Goal: Task Accomplishment & Management: Manage account settings

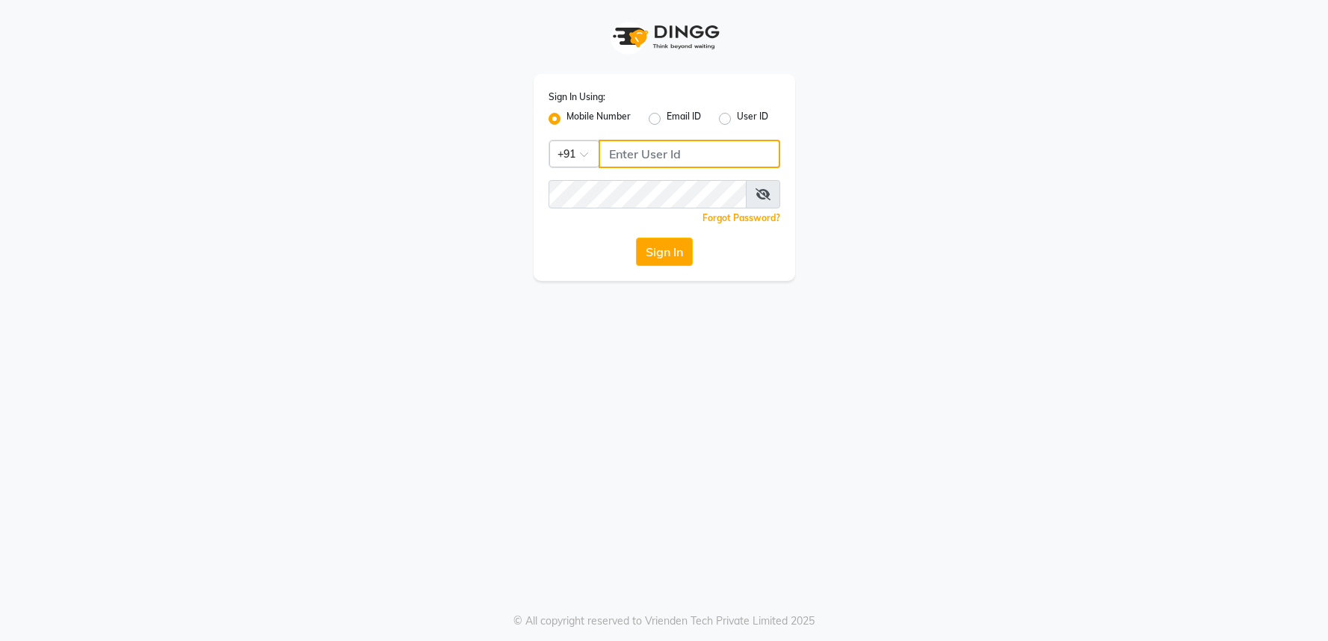
type input "9552504325"
click at [583, 117] on label "Mobile Number" at bounding box center [598, 119] width 64 height 18
click at [660, 263] on button "Sign In" at bounding box center [664, 252] width 57 height 28
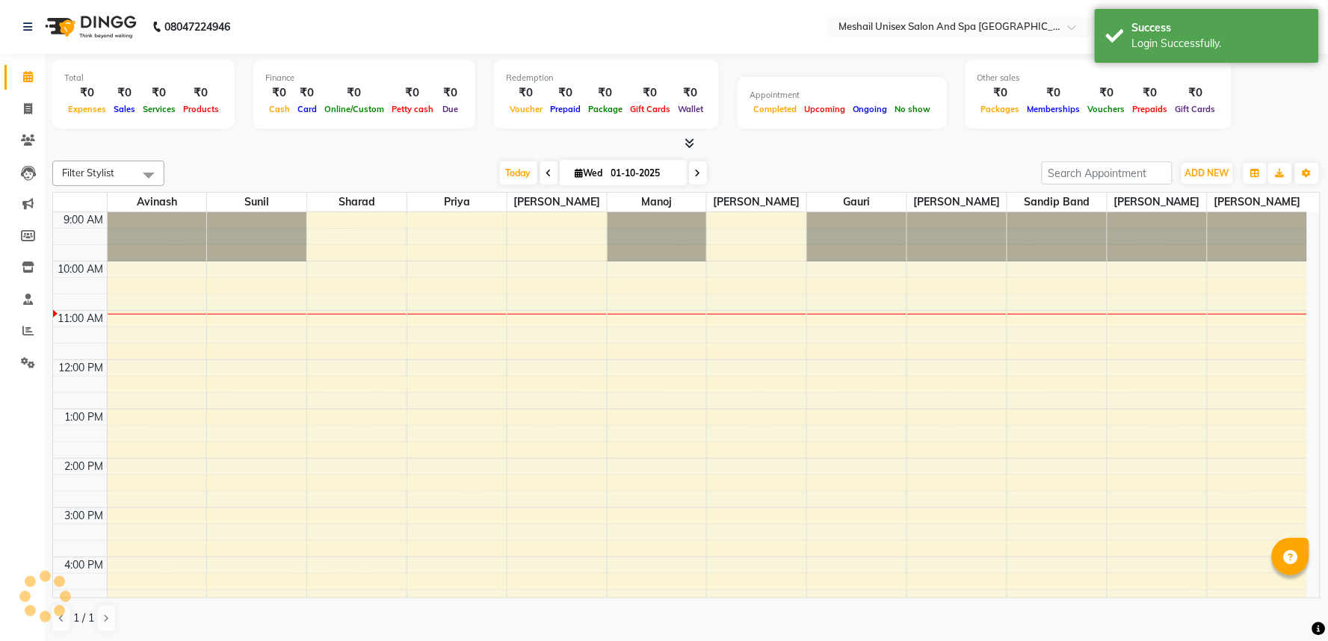
select select "en"
